Goal: Check status: Check status

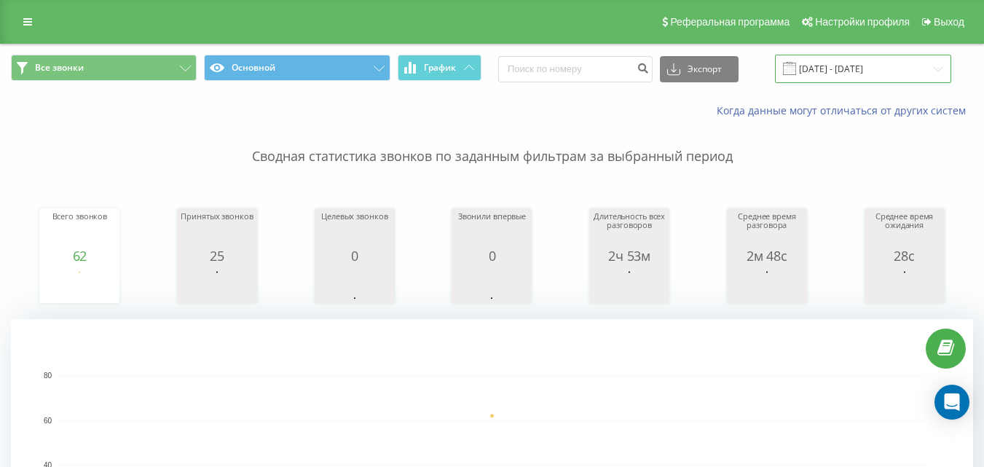
click at [830, 71] on input "20.08.2025 - 20.08.2025" at bounding box center [863, 69] width 176 height 28
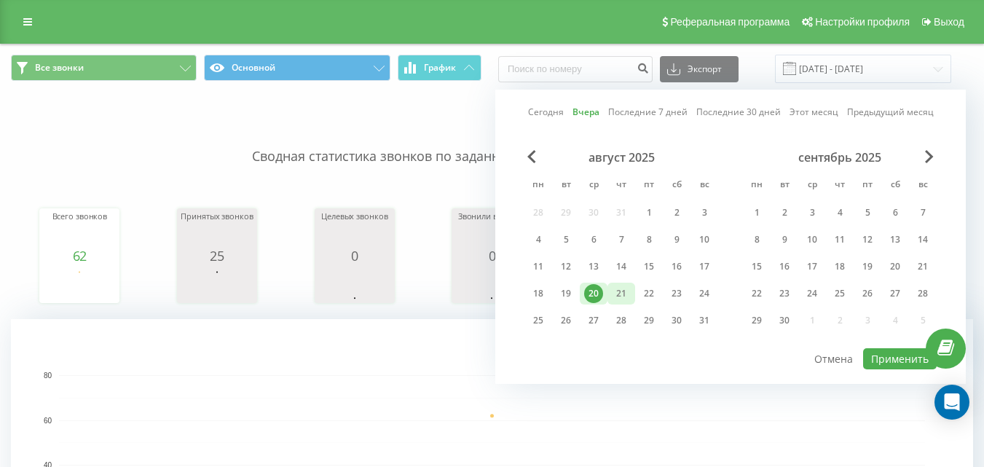
click at [629, 295] on div "21" at bounding box center [621, 293] width 19 height 19
click at [892, 357] on button "Применить" at bounding box center [900, 358] width 74 height 21
type input "[DATE] - [DATE]"
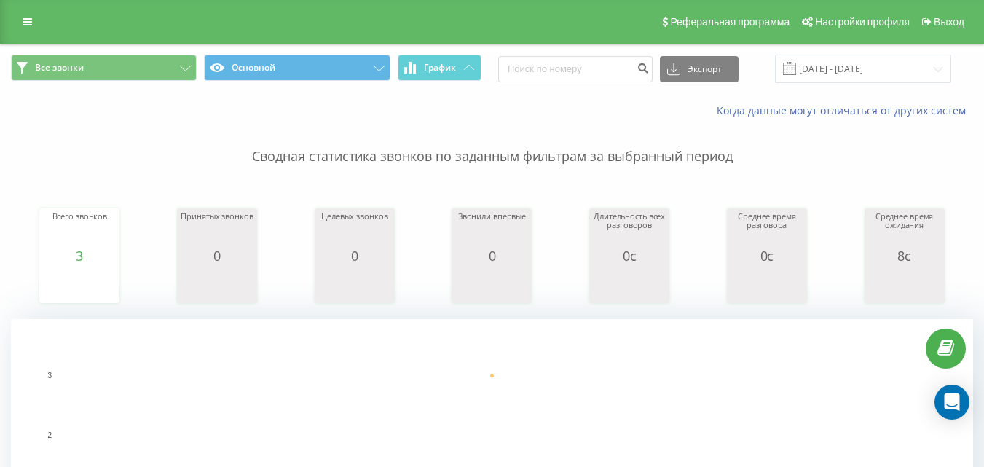
scroll to position [437, 0]
